Goal: Information Seeking & Learning: Learn about a topic

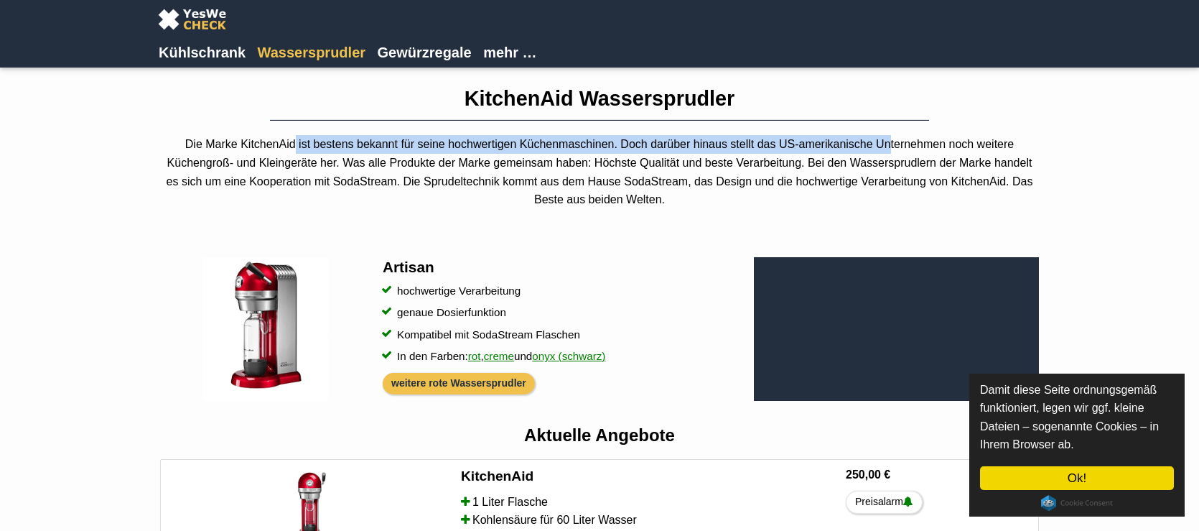
drag, startPoint x: 271, startPoint y: 141, endPoint x: 877, endPoint y: 150, distance: 606.8
click at [877, 150] on p "Die Marke KitchenAid ist bestens bekannt für seine hochwertigen Küchenmaschinen…" at bounding box center [599, 171] width 879 height 73
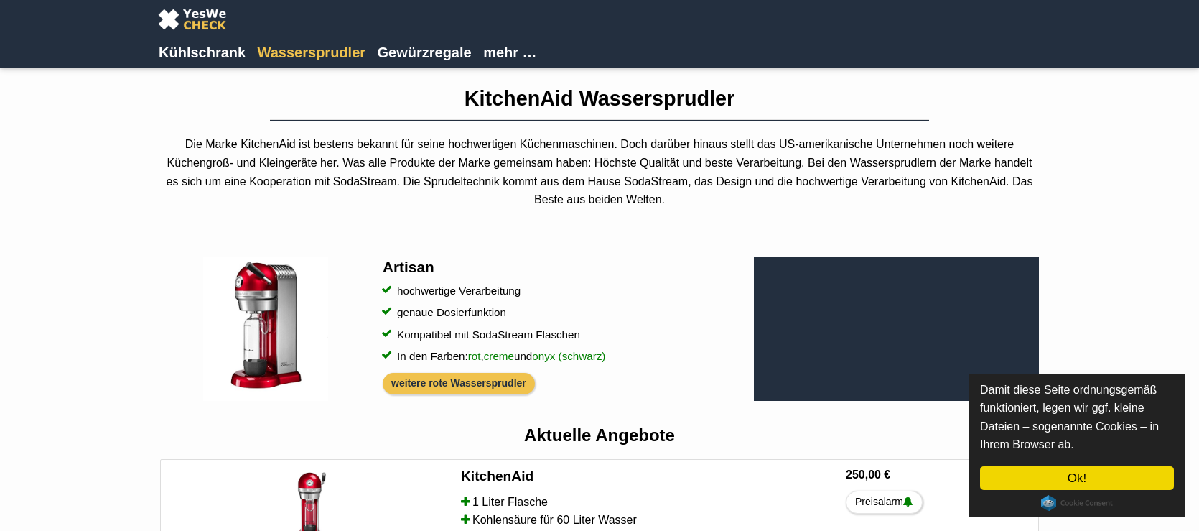
drag, startPoint x: 877, startPoint y: 150, endPoint x: 885, endPoint y: 151, distance: 7.3
click at [885, 151] on p "Die Marke KitchenAid ist bestens bekannt für seine hochwertigen Küchenmaschinen…" at bounding box center [599, 171] width 879 height 73
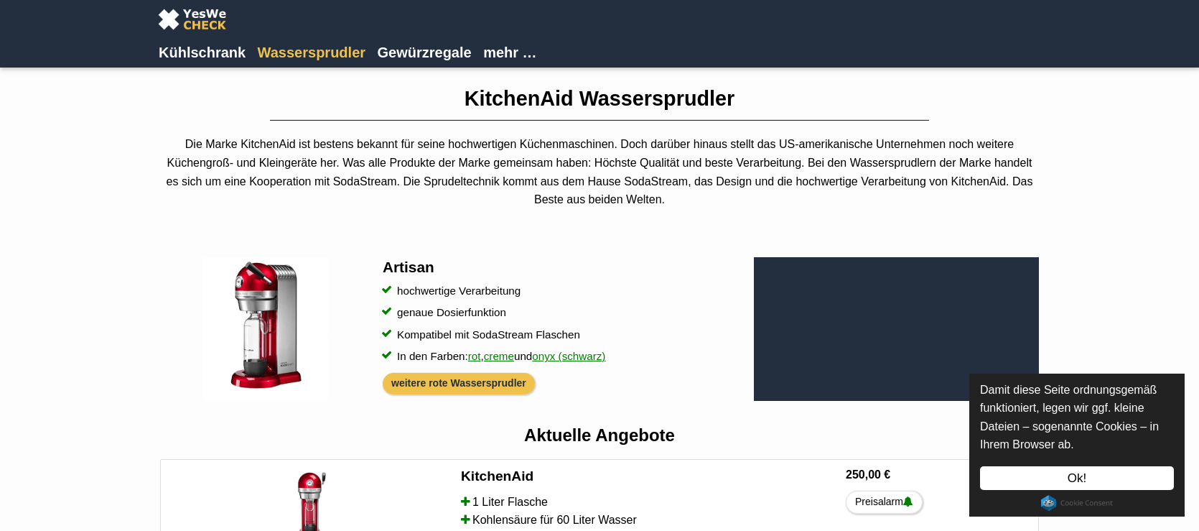
click at [1099, 478] on link "Ok!" at bounding box center [1077, 478] width 194 height 24
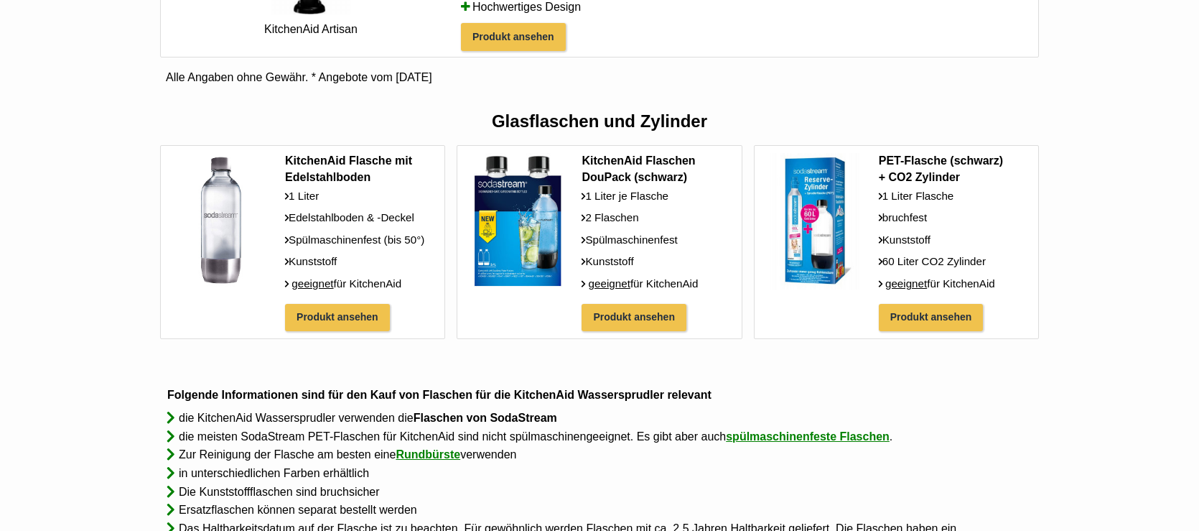
scroll to position [862, 0]
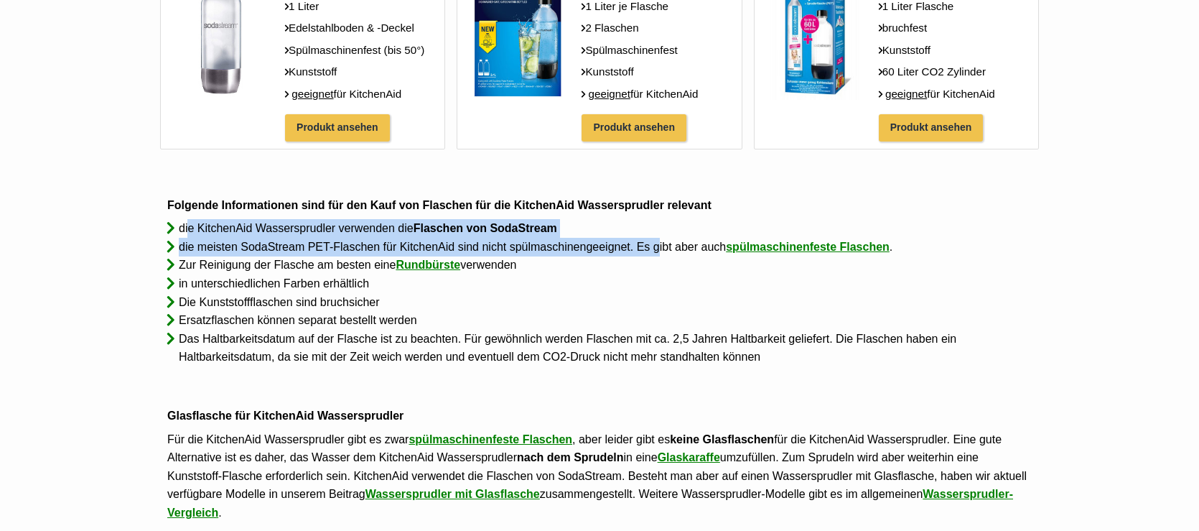
drag, startPoint x: 188, startPoint y: 228, endPoint x: 658, endPoint y: 249, distance: 470.1
click at [658, 249] on ul "die KitchenAid Wassersprudler verwenden die Flaschen von SodaStream die meisten…" at bounding box center [599, 292] width 864 height 147
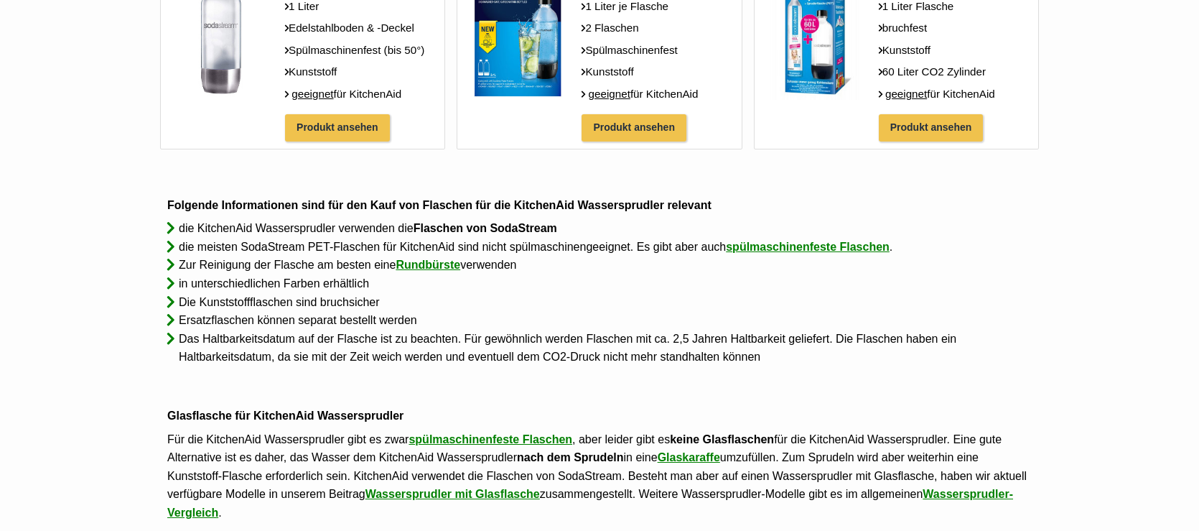
drag, startPoint x: 658, startPoint y: 249, endPoint x: 600, endPoint y: 279, distance: 64.9
click at [607, 276] on li "in unterschiedlichen Farben erhältlich" at bounding box center [599, 283] width 864 height 19
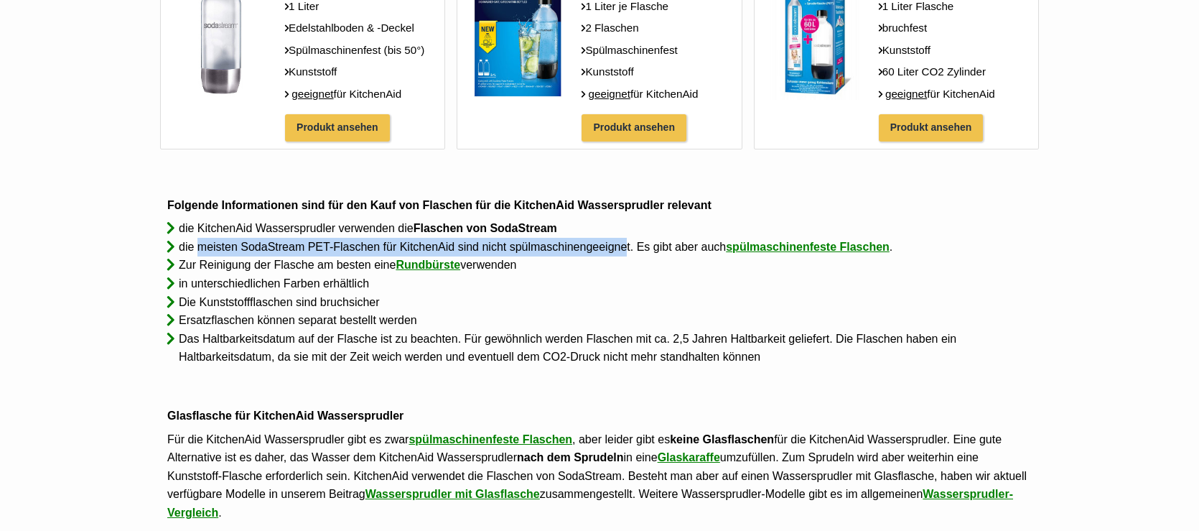
drag, startPoint x: 197, startPoint y: 246, endPoint x: 628, endPoint y: 248, distance: 430.1
click at [628, 248] on li "die meisten SodaStream PET-Flaschen für KitchenAid sind nicht spülmaschinengeei…" at bounding box center [599, 247] width 864 height 19
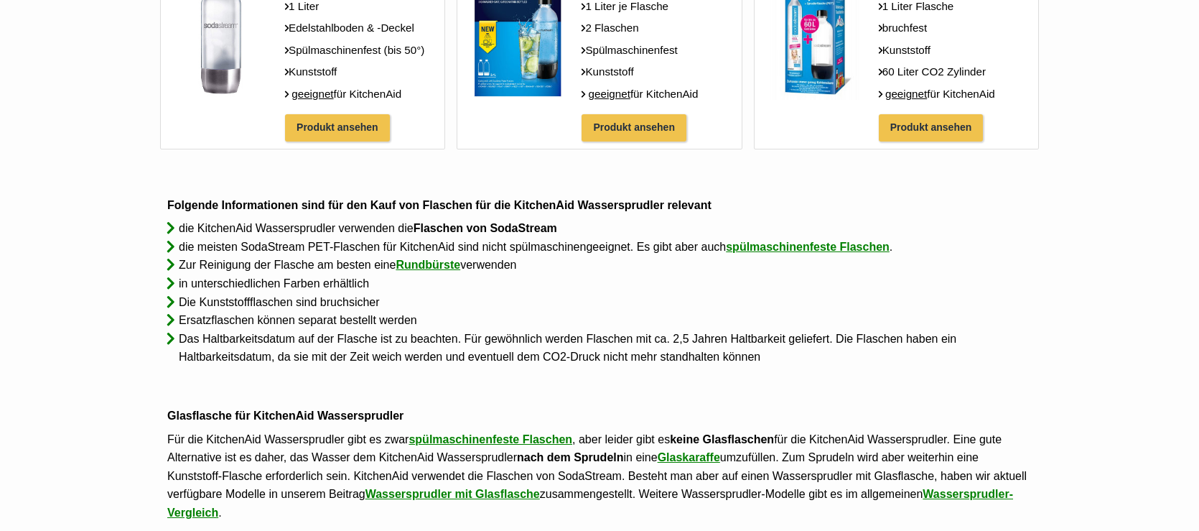
drag, startPoint x: 203, startPoint y: 260, endPoint x: 564, endPoint y: 266, distance: 361.2
click at [564, 266] on li "Zur Reinigung der Flasche am besten eine Rundbürste verwenden" at bounding box center [599, 265] width 864 height 19
drag, startPoint x: 564, startPoint y: 266, endPoint x: 531, endPoint y: 336, distance: 77.4
click at [551, 334] on li "Das Haltbarkeitsdatum auf der Flasche ist zu beachten. Für gewöhnlich werden Fl…" at bounding box center [599, 348] width 864 height 37
